Goal: Task Accomplishment & Management: Complete application form

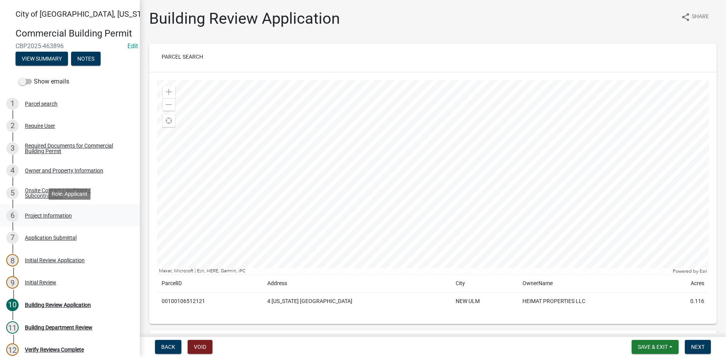
click at [51, 214] on div "Project Information" at bounding box center [48, 215] width 47 height 5
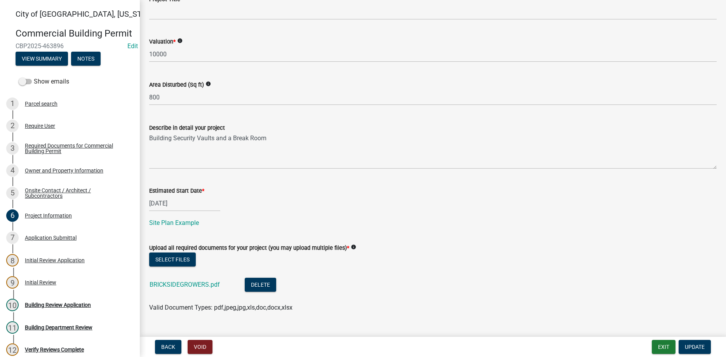
scroll to position [282, 0]
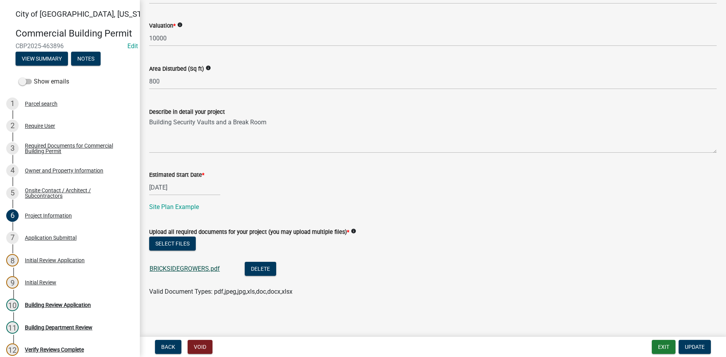
click at [190, 266] on link "BRICKSIDEGROWERS.pdf" at bounding box center [185, 268] width 70 height 7
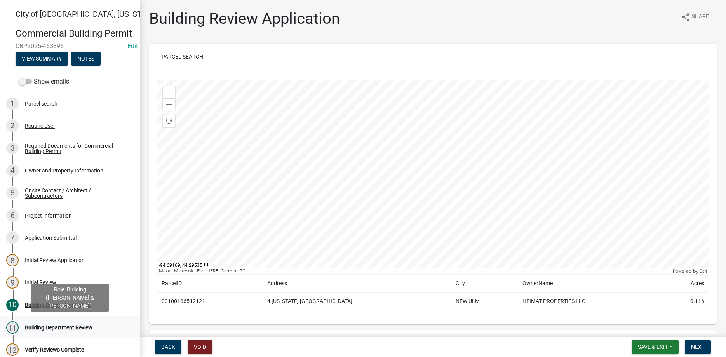
click at [74, 324] on div "11 Building Department Review" at bounding box center [66, 327] width 121 height 12
click at [73, 327] on div "Building Department Review" at bounding box center [59, 327] width 68 height 5
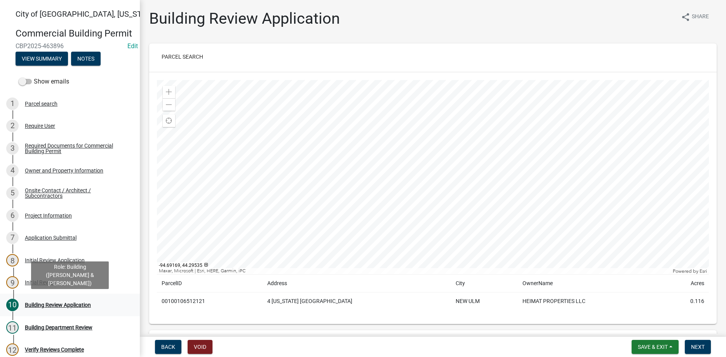
click at [65, 308] on div "Building Review Application" at bounding box center [58, 304] width 66 height 5
click at [703, 346] on span "Next" at bounding box center [698, 347] width 14 height 6
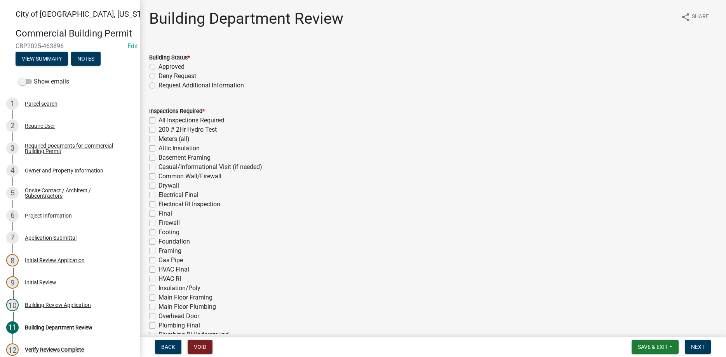
click at [158, 86] on label "Request Additional Information" at bounding box center [200, 85] width 85 height 9
click at [158, 86] on input "Request Additional Information" at bounding box center [160, 83] width 5 height 5
radio input "true"
click at [701, 349] on span "Next" at bounding box center [698, 347] width 14 height 6
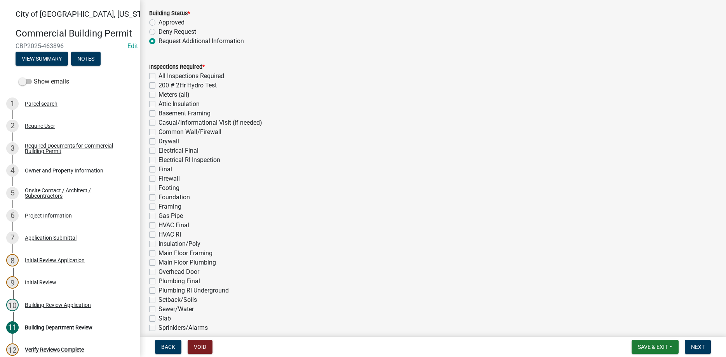
click at [158, 123] on label "Casual/Informational Visit (if needed)" at bounding box center [210, 122] width 104 height 9
click at [158, 123] on input "Casual/Informational Visit (if needed)" at bounding box center [160, 120] width 5 height 5
checkbox input "true"
checkbox input "false"
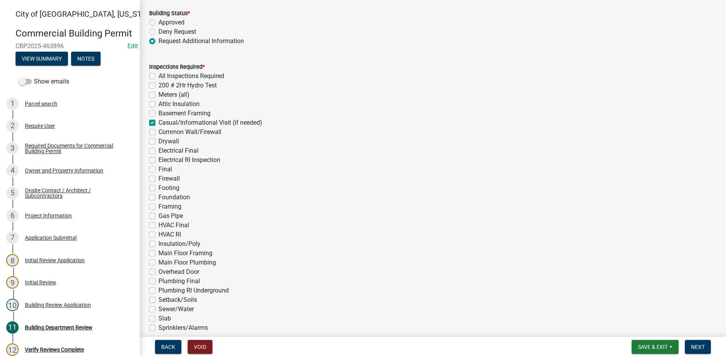
checkbox input "false"
checkbox input "true"
checkbox input "false"
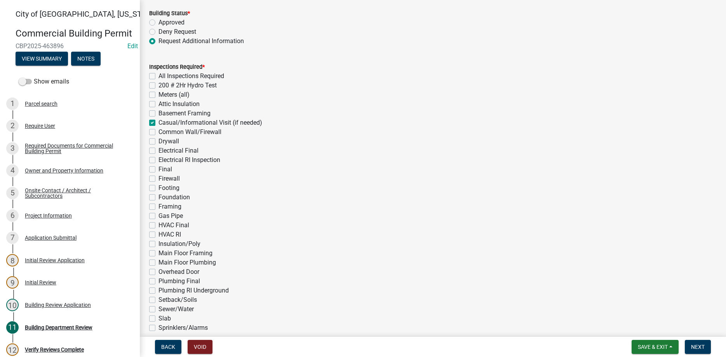
checkbox input "false"
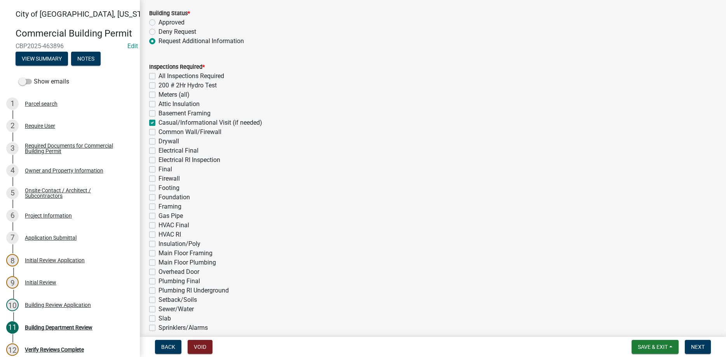
checkbox input "false"
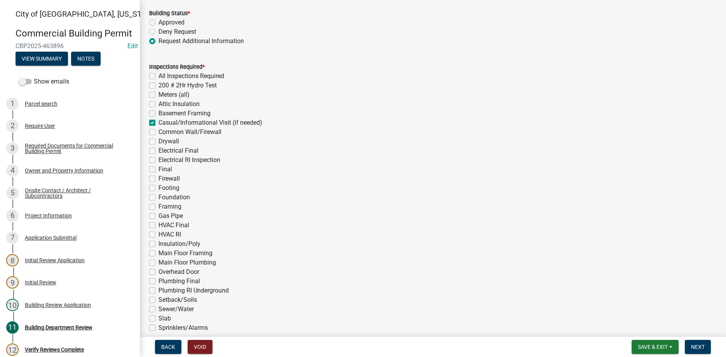
checkbox input "false"
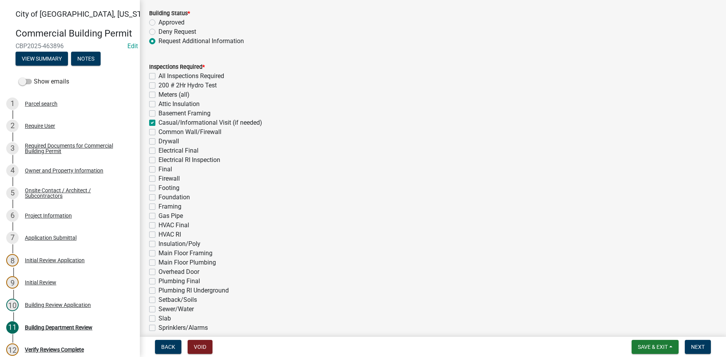
checkbox input "false"
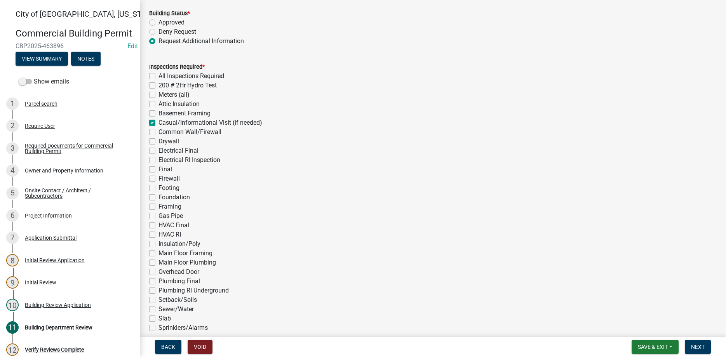
checkbox input "false"
click at [158, 141] on label "Drywall" at bounding box center [168, 141] width 21 height 9
click at [158, 141] on input "Drywall" at bounding box center [160, 139] width 5 height 5
checkbox input "true"
checkbox input "false"
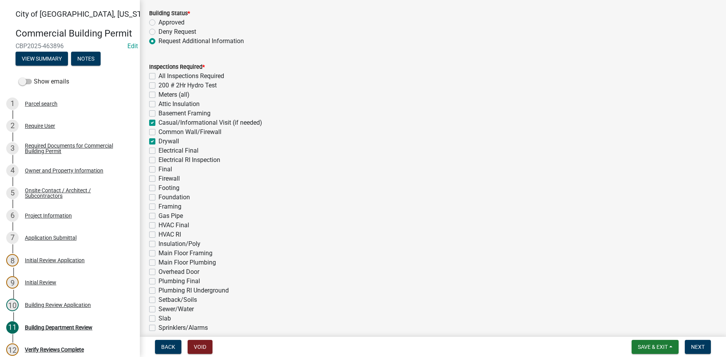
checkbox input "false"
checkbox input "true"
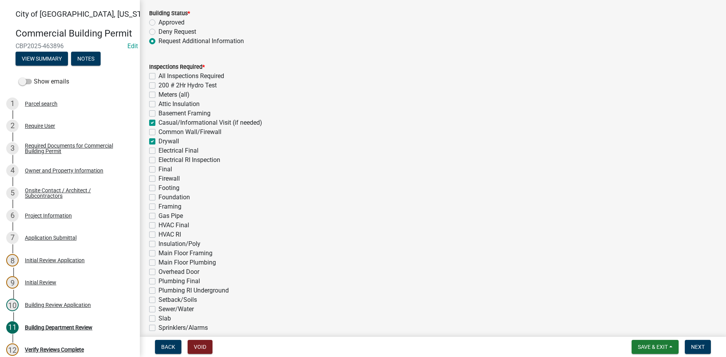
checkbox input "false"
checkbox input "true"
checkbox input "false"
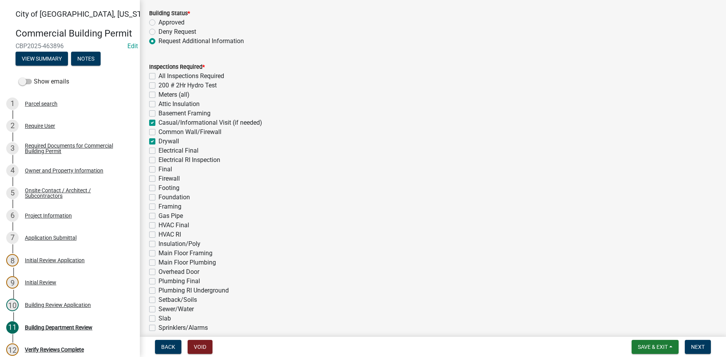
checkbox input "false"
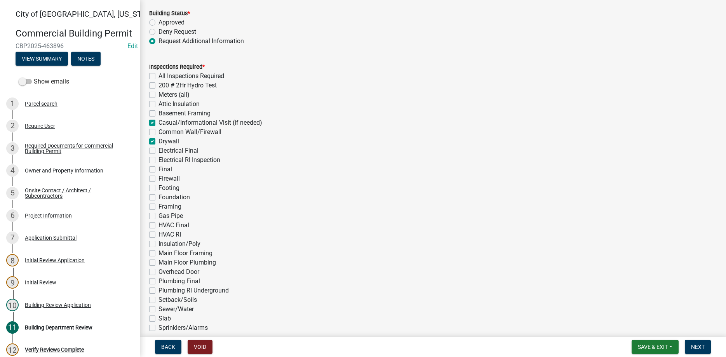
checkbox input "false"
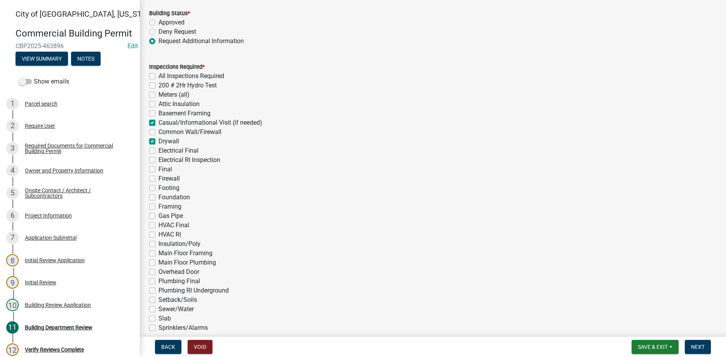
checkbox input "false"
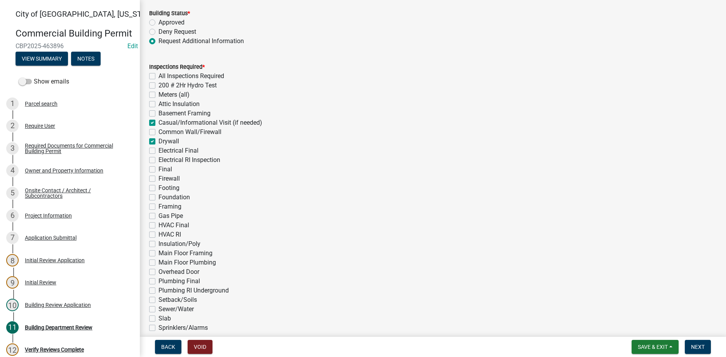
checkbox input "false"
click at [158, 151] on label "Electrical Final" at bounding box center [178, 150] width 40 height 9
click at [158, 151] on input "Electrical Final" at bounding box center [160, 148] width 5 height 5
checkbox input "true"
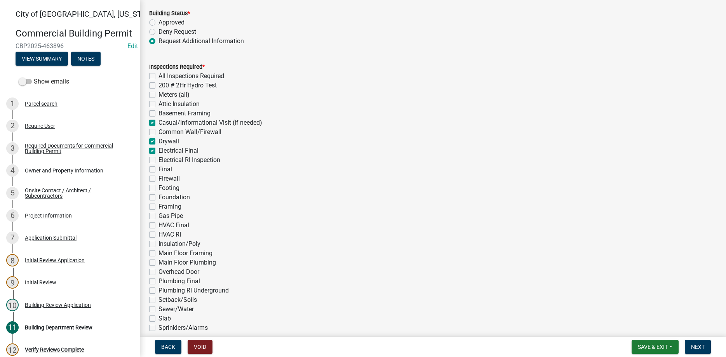
checkbox input "false"
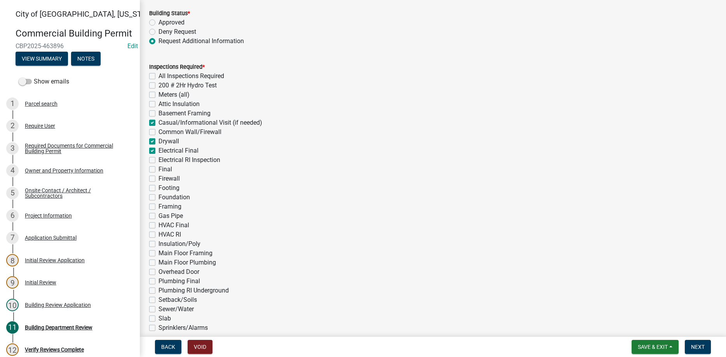
checkbox input "true"
checkbox input "false"
checkbox input "true"
checkbox input "false"
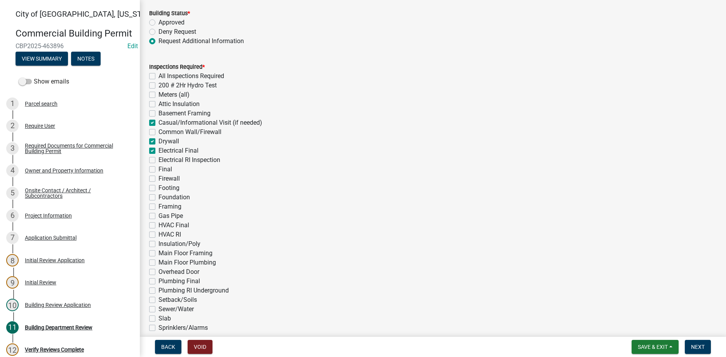
checkbox input "false"
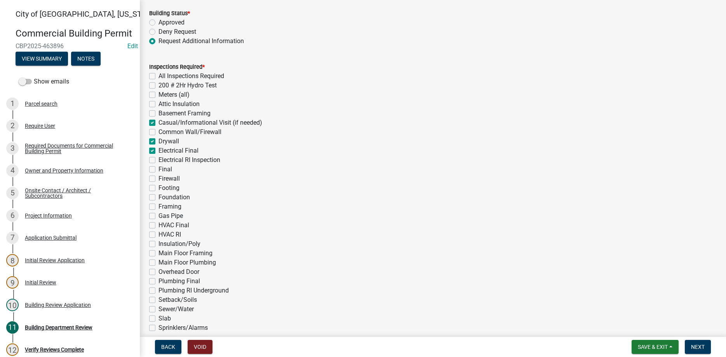
checkbox input "false"
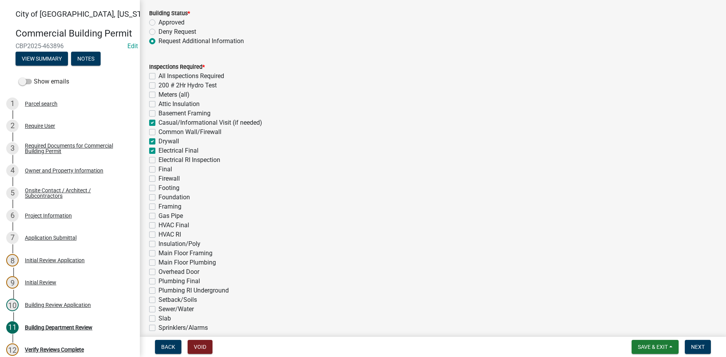
checkbox input "false"
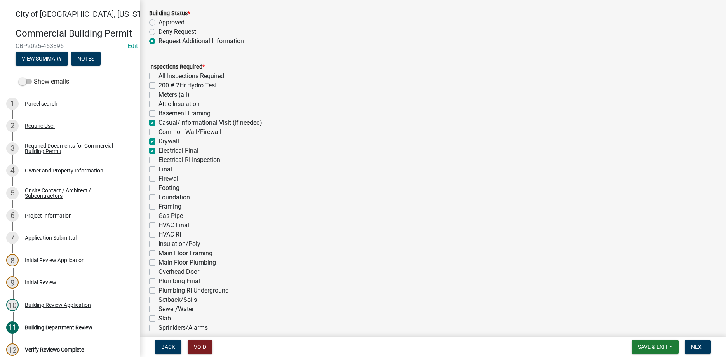
checkbox input "false"
click at [152, 163] on div "Electrical RI Inspection" at bounding box center [433, 159] width 568 height 9
click at [158, 162] on label "Electrical RI Inspection" at bounding box center [189, 159] width 62 height 9
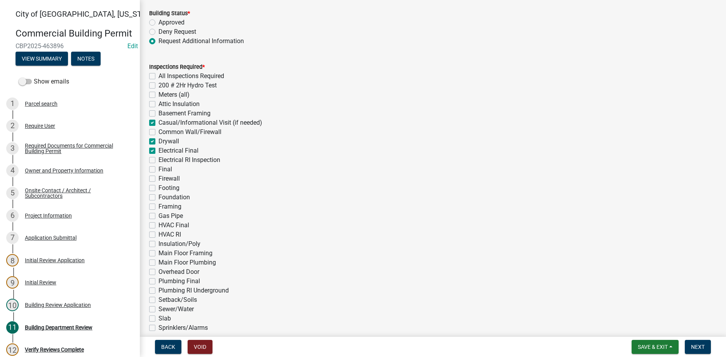
click at [158, 160] on input "Electrical RI Inspection" at bounding box center [160, 157] width 5 height 5
checkbox input "true"
checkbox input "false"
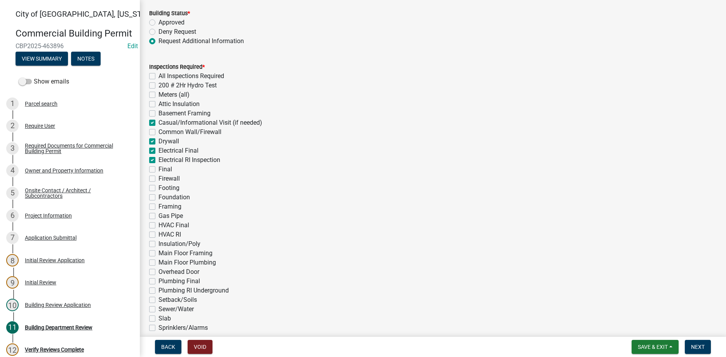
checkbox input "false"
checkbox input "true"
checkbox input "false"
checkbox input "true"
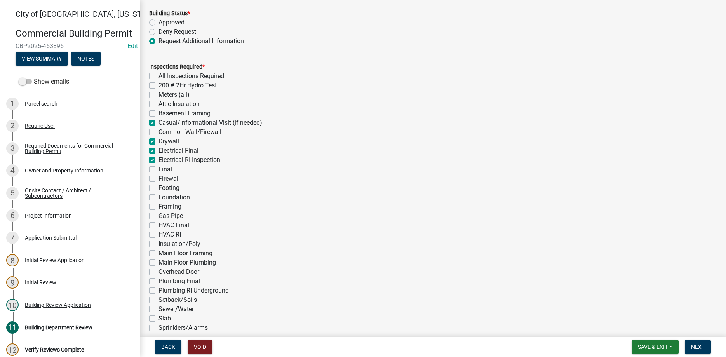
checkbox input "true"
checkbox input "false"
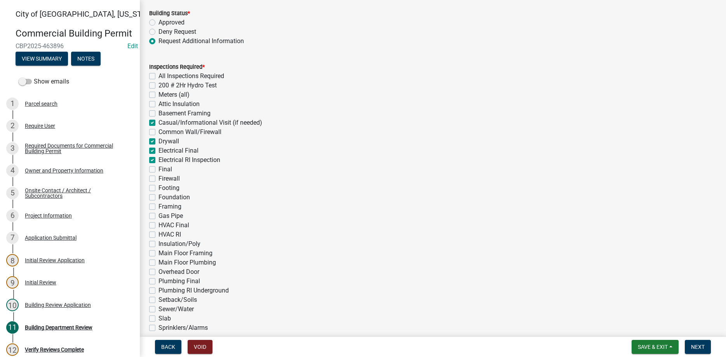
checkbox input "false"
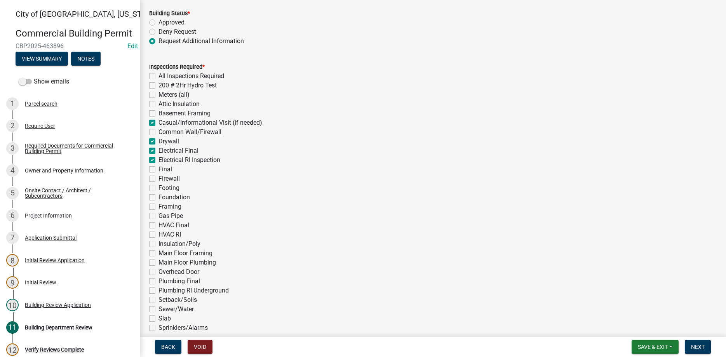
checkbox input "false"
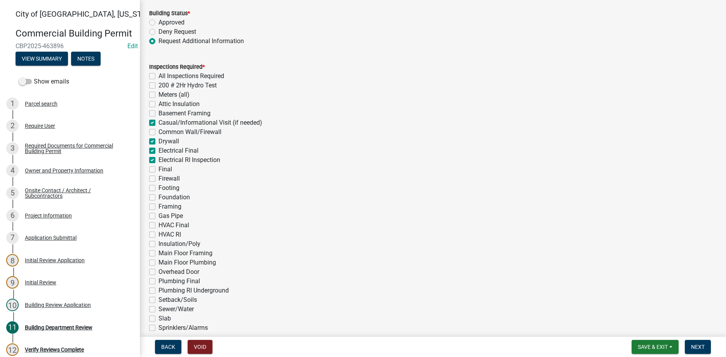
checkbox input "false"
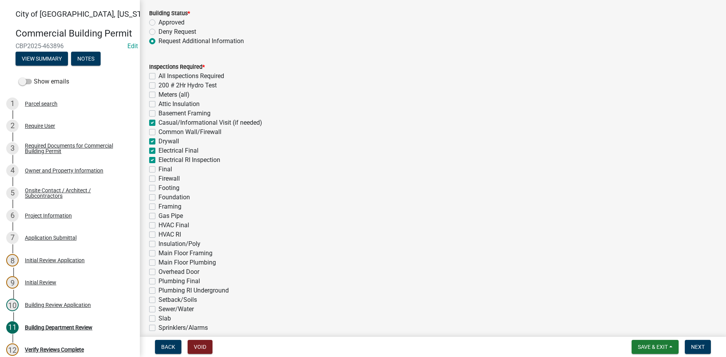
click at [158, 171] on label "Final" at bounding box center [165, 169] width 14 height 9
click at [158, 170] on input "Final" at bounding box center [160, 167] width 5 height 5
checkbox input "true"
checkbox input "false"
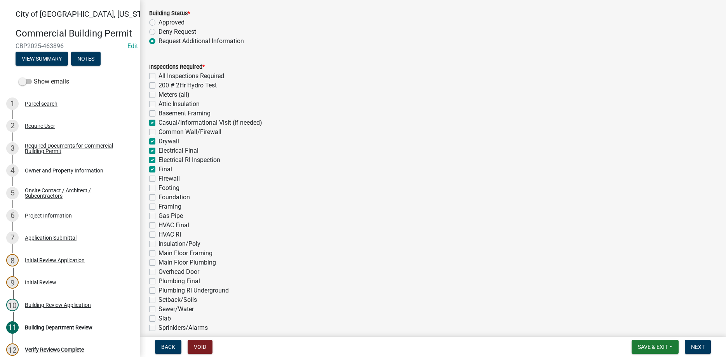
checkbox input "false"
checkbox input "true"
checkbox input "false"
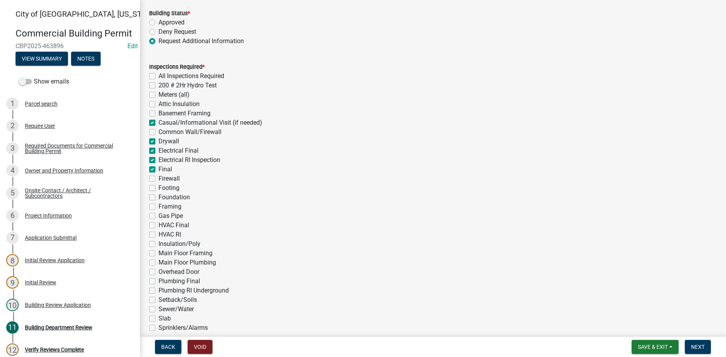
checkbox input "true"
checkbox input "false"
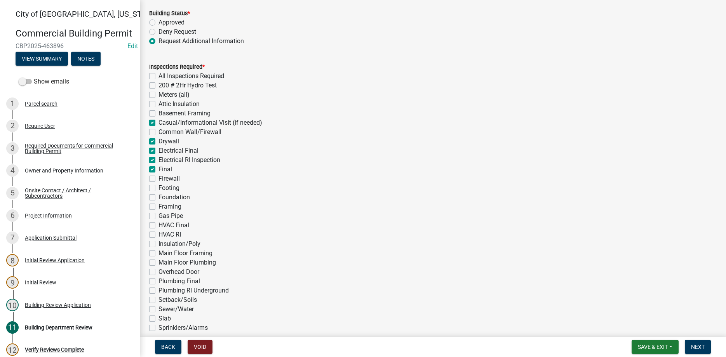
checkbox input "false"
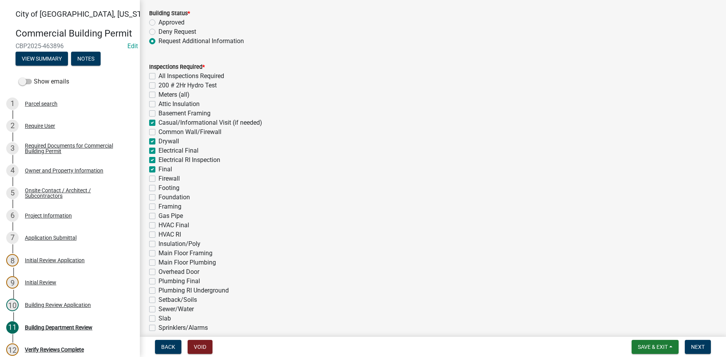
checkbox input "false"
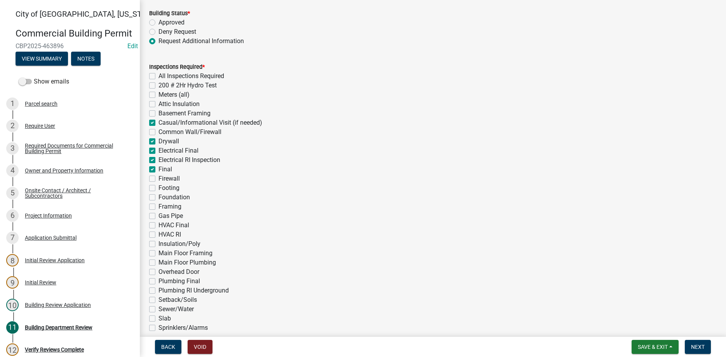
checkbox input "false"
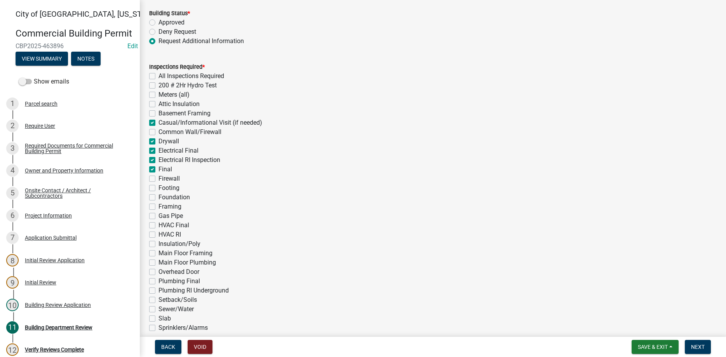
checkbox input "false"
click at [158, 207] on label "Framing" at bounding box center [169, 206] width 23 height 9
click at [158, 207] on input "Framing" at bounding box center [160, 204] width 5 height 5
checkbox input "true"
checkbox input "false"
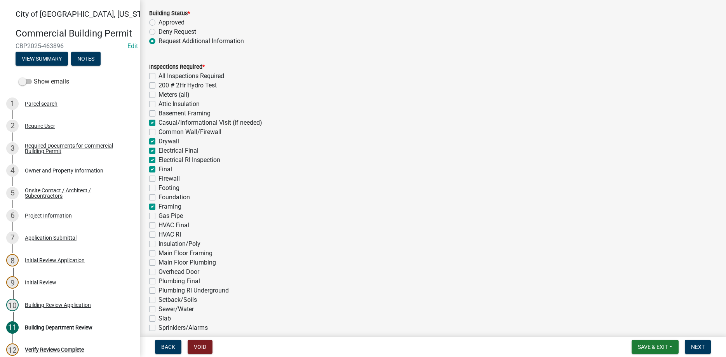
checkbox input "false"
checkbox input "true"
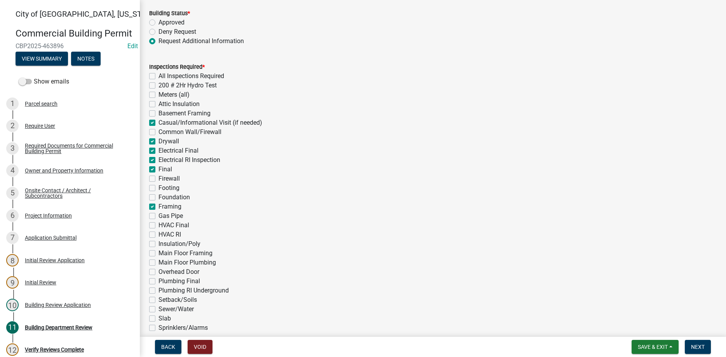
checkbox input "false"
checkbox input "true"
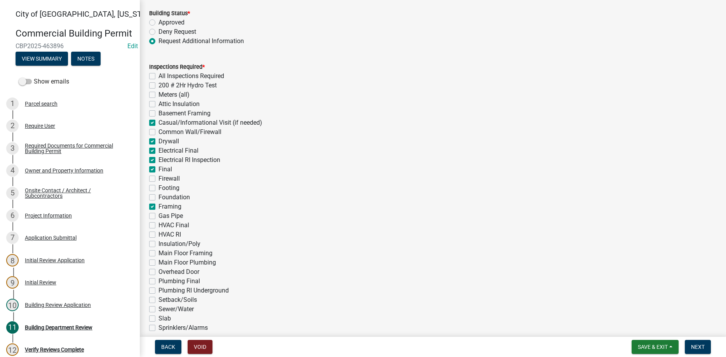
checkbox input "false"
checkbox input "true"
checkbox input "false"
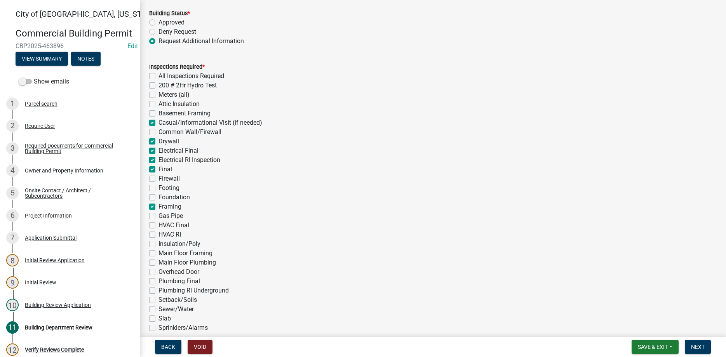
checkbox input "false"
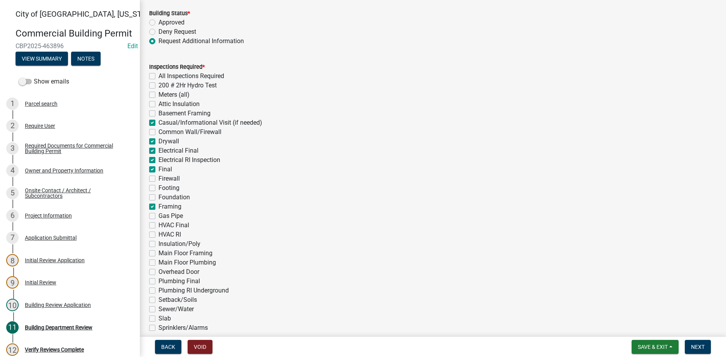
checkbox input "false"
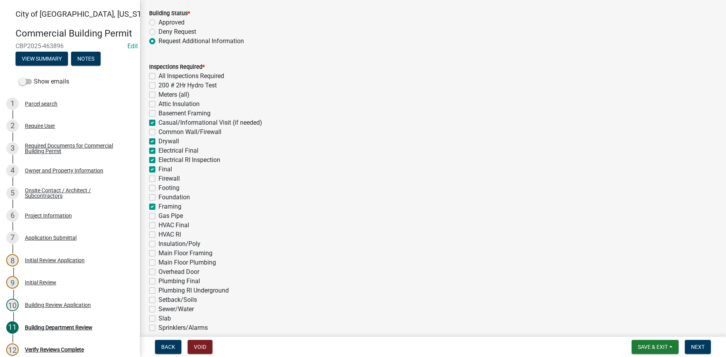
checkbox input "false"
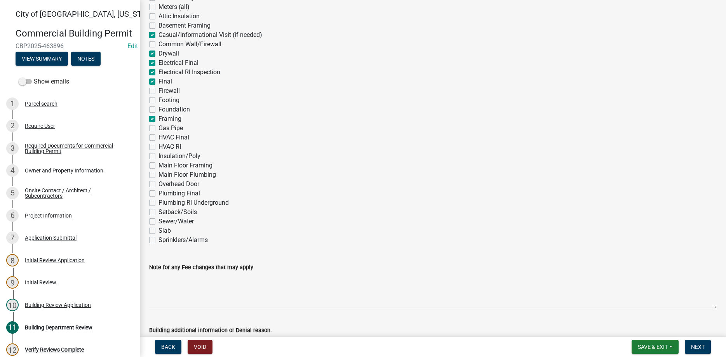
scroll to position [133, 0]
click at [158, 239] on label "Sprinklers/Alarms" at bounding box center [182, 239] width 49 height 9
click at [158, 239] on input "Sprinklers/Alarms" at bounding box center [160, 237] width 5 height 5
checkbox input "true"
checkbox input "false"
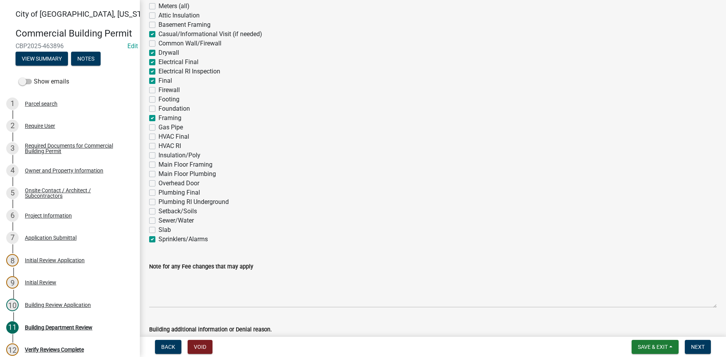
checkbox input "false"
checkbox input "true"
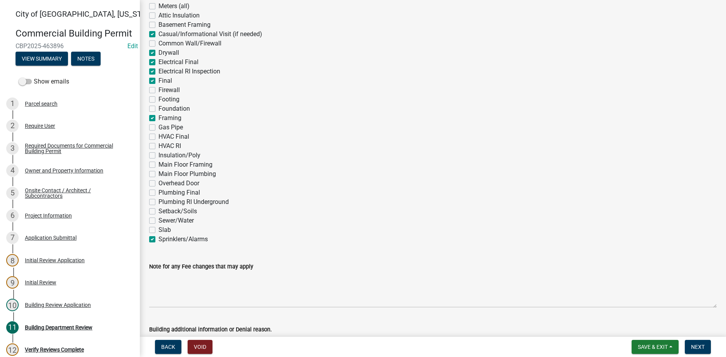
checkbox input "false"
checkbox input "true"
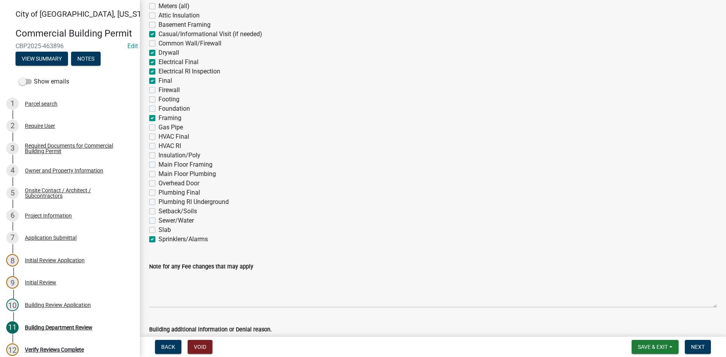
checkbox input "false"
checkbox input "true"
checkbox input "false"
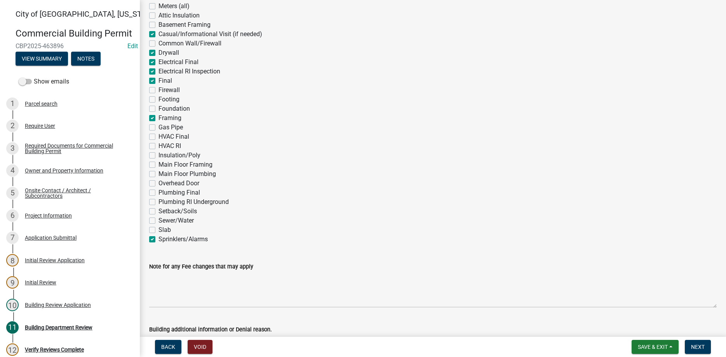
checkbox input "false"
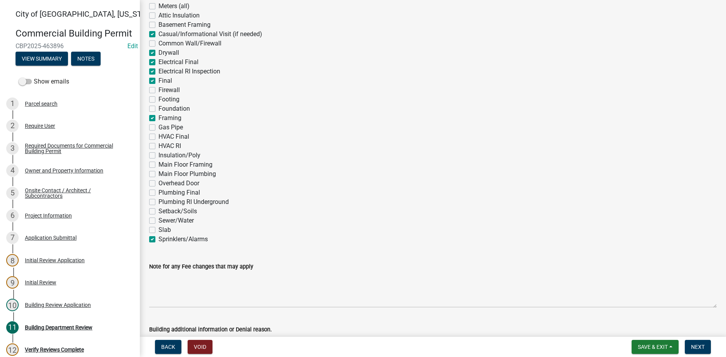
checkbox input "false"
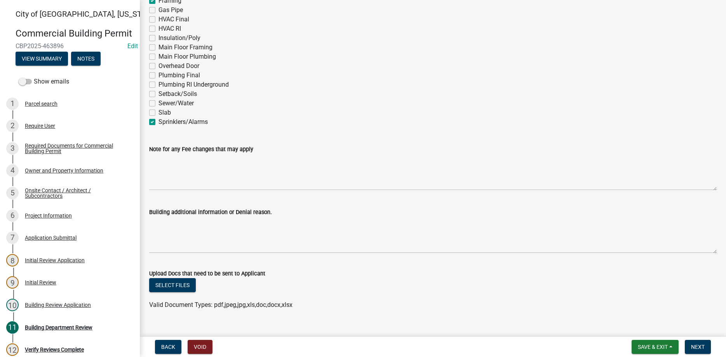
scroll to position [263, 0]
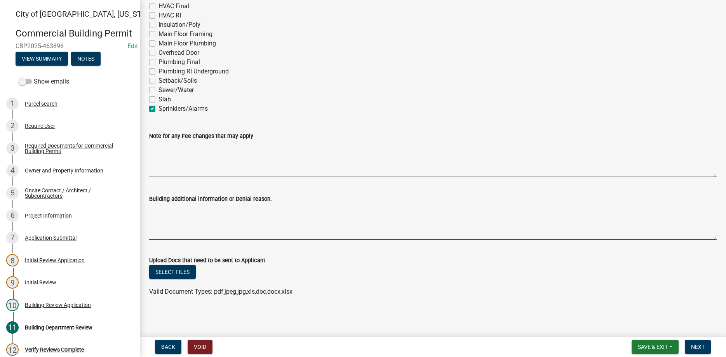
click at [164, 214] on textarea "Building additional information or Denial reason." at bounding box center [433, 222] width 568 height 37
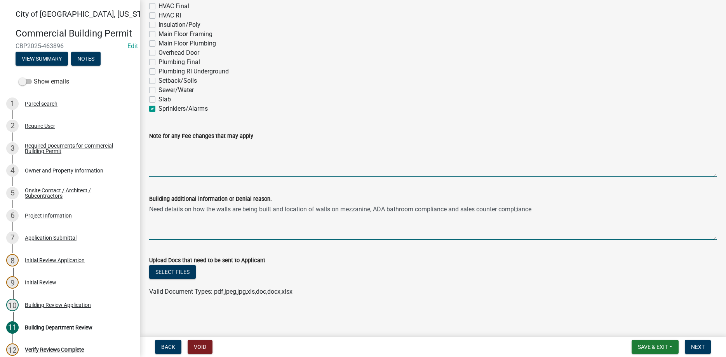
click at [629, 165] on textarea "Note for any Fee changes that may apply" at bounding box center [433, 159] width 568 height 37
click at [536, 211] on textarea "Need details on how the walls are being built and location of walls on mezzanin…" at bounding box center [433, 222] width 568 height 37
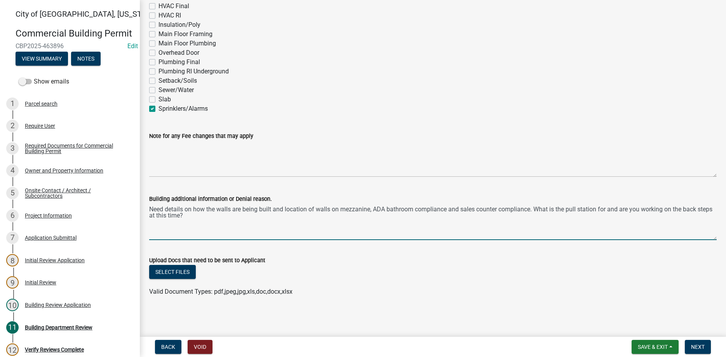
click at [329, 210] on textarea "Need details on how the walls are being built and location of walls on mezzanin…" at bounding box center [433, 222] width 568 height 37
click at [694, 347] on span "Next" at bounding box center [698, 347] width 14 height 6
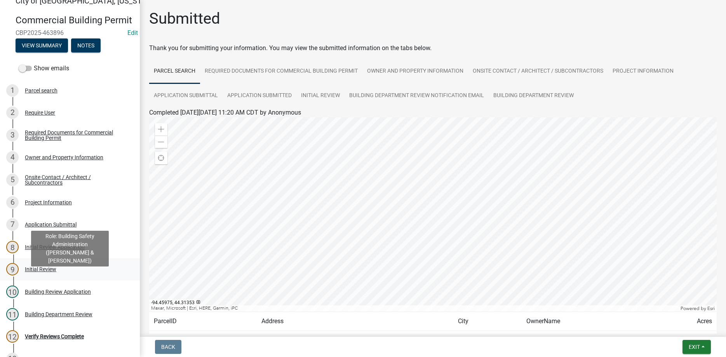
scroll to position [0, 0]
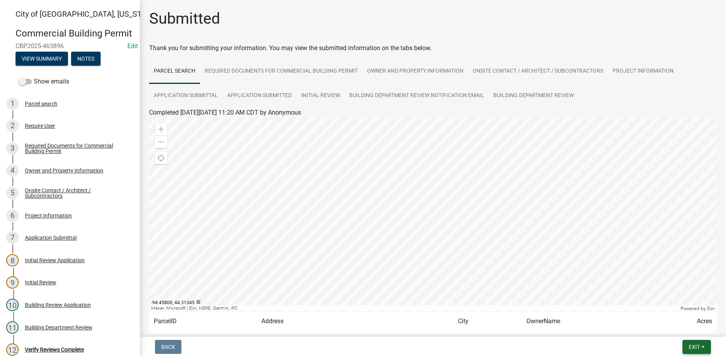
click at [697, 347] on span "Exit" at bounding box center [694, 347] width 11 height 6
click at [675, 326] on button "Save & Exit" at bounding box center [680, 326] width 62 height 19
